Goal: Information Seeking & Learning: Learn about a topic

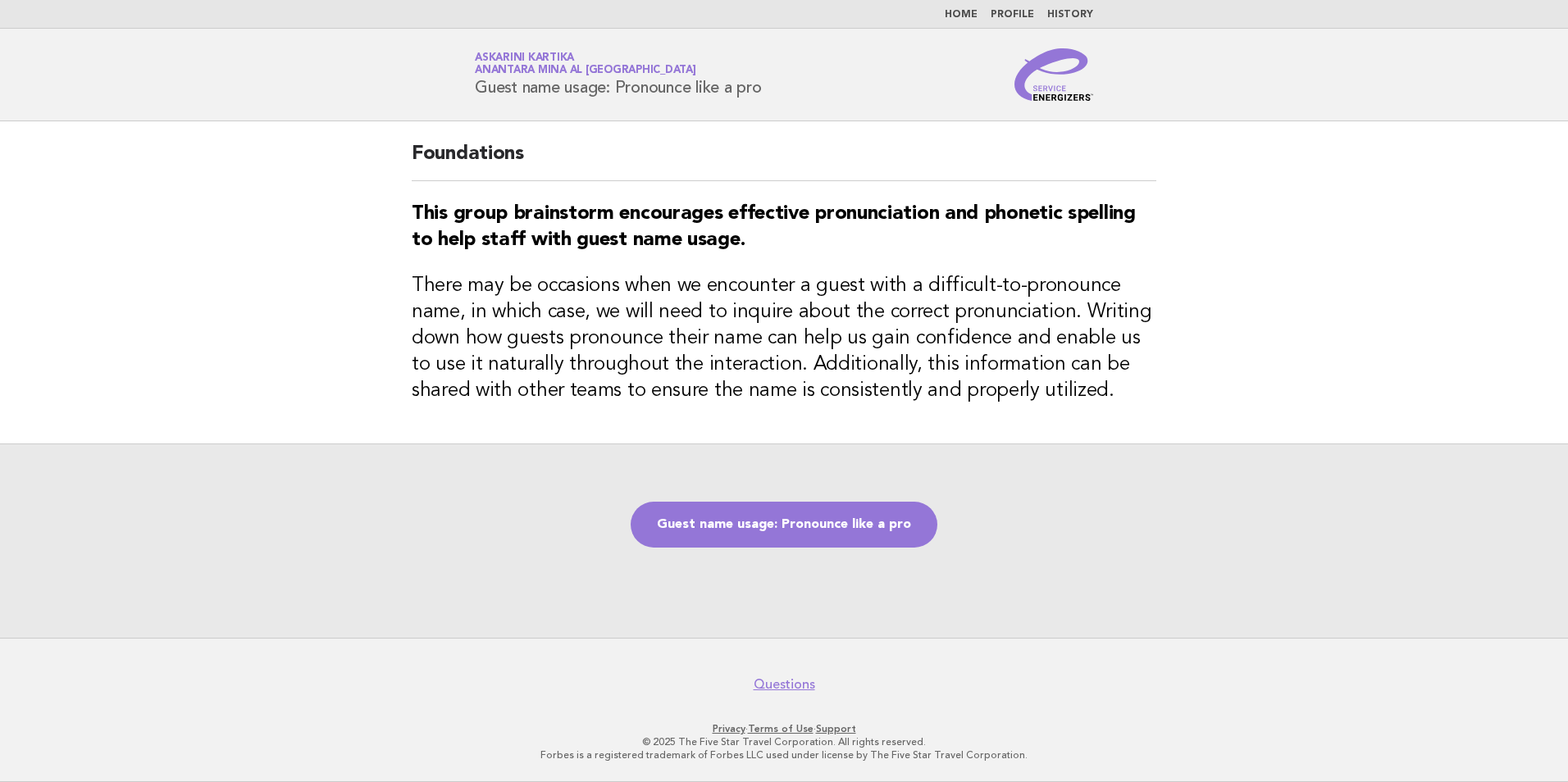
click at [968, 14] on link "Home" at bounding box center [961, 15] width 33 height 10
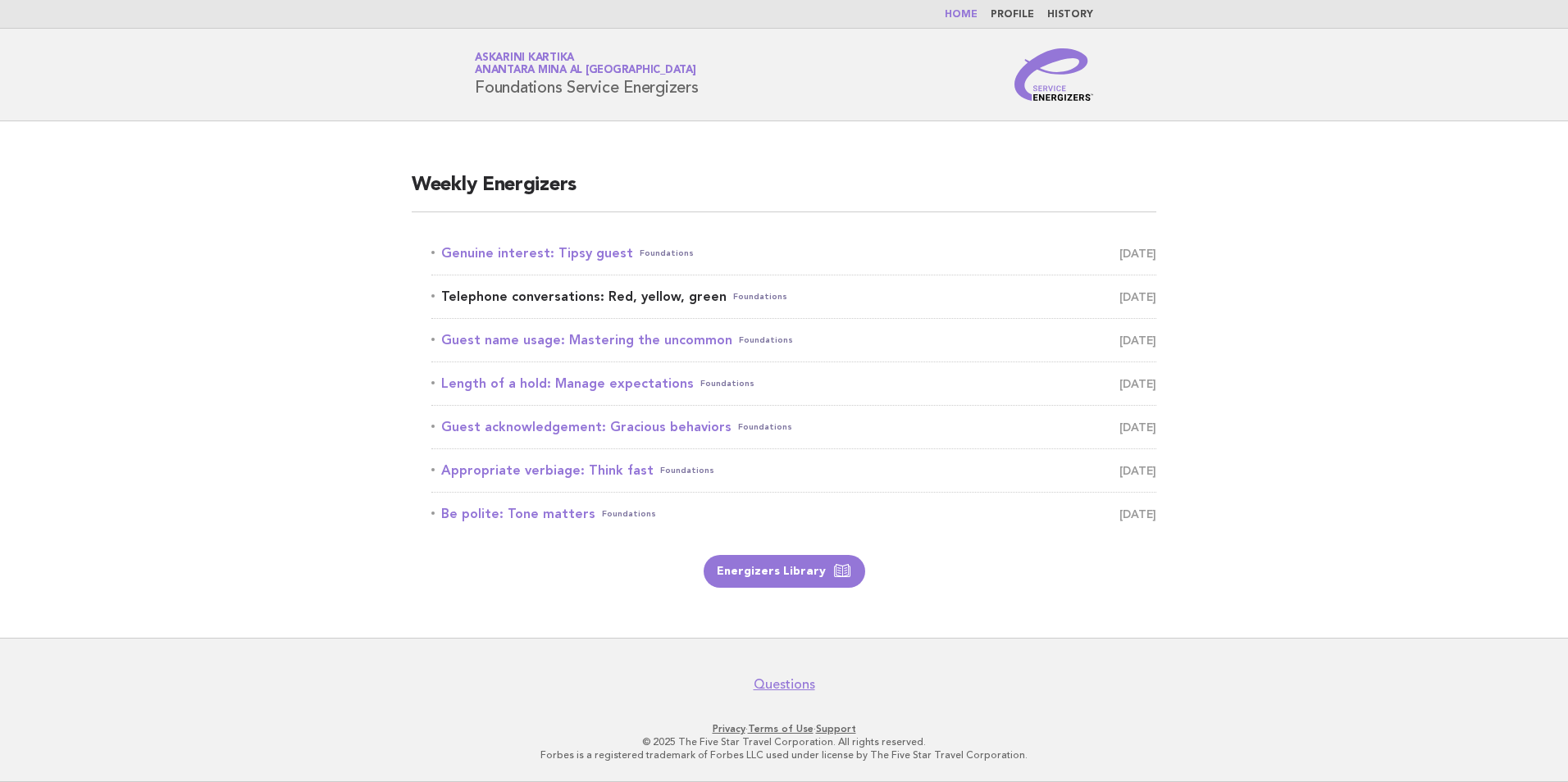
click at [656, 292] on link "Telephone conversations: Red, yellow, green Foundations [DATE]" at bounding box center [793, 297] width 725 height 23
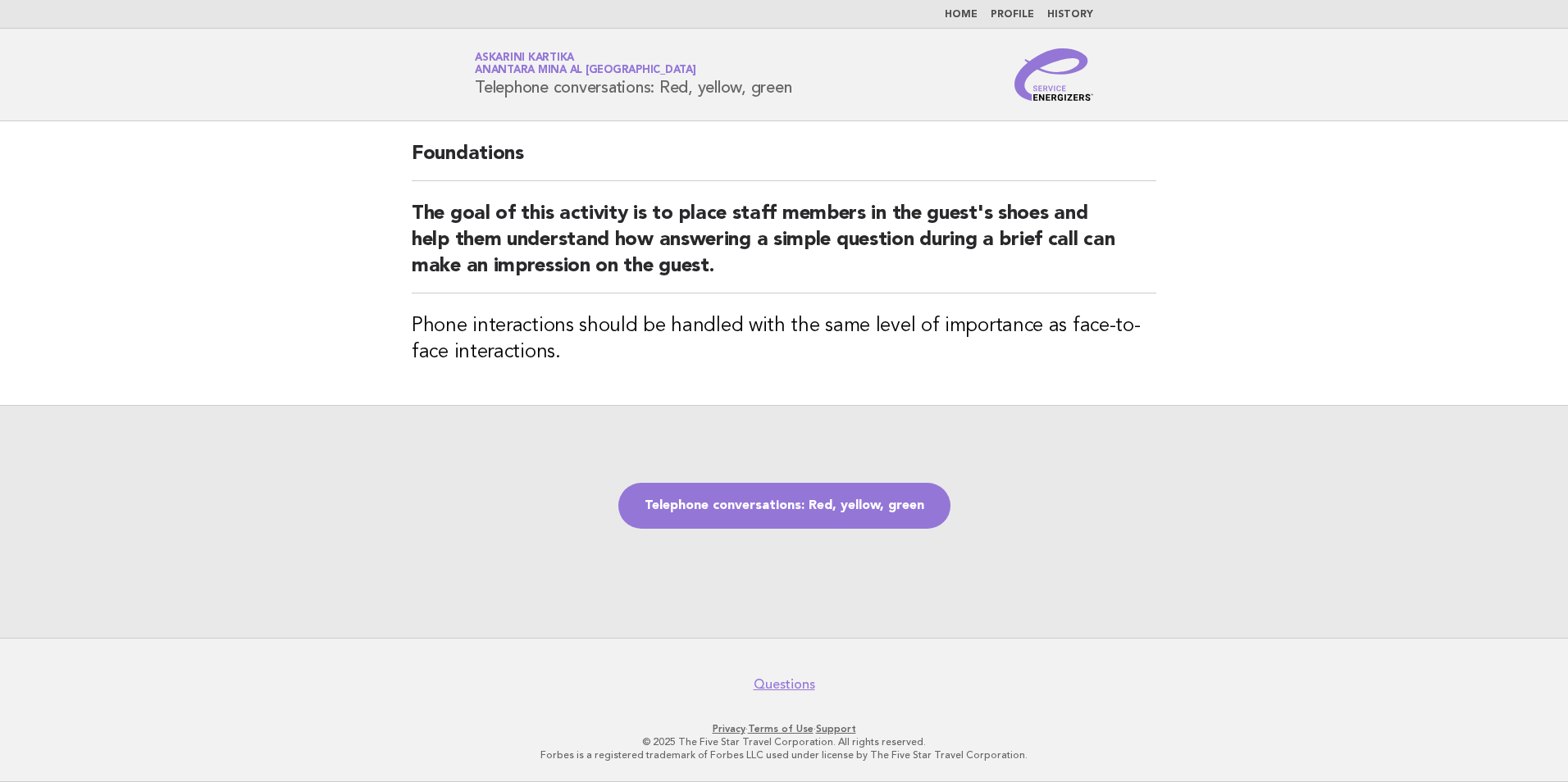
drag, startPoint x: 797, startPoint y: 88, endPoint x: 476, endPoint y: 98, distance: 321.2
click at [476, 98] on div "Service Energizers Askarini Kartika Anantara Mina al [GEOGRAPHIC_DATA] Telephon…" at bounding box center [784, 74] width 665 height 52
copy h1 "Telephone conversations: Red, yellow, green"
